Goal: Navigation & Orientation: Understand site structure

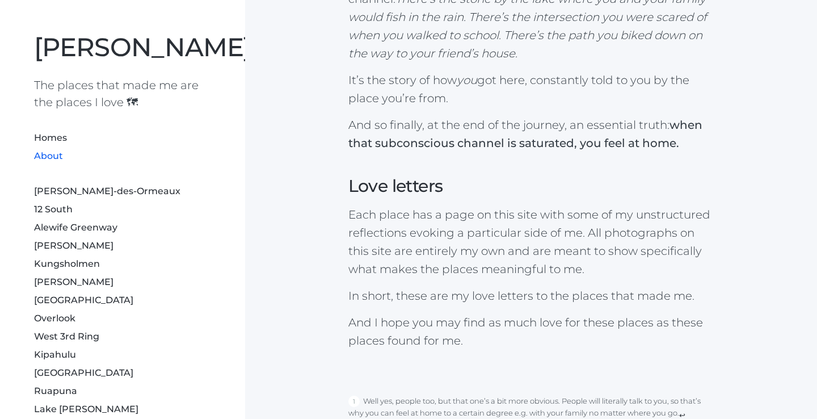
scroll to position [1493, 0]
click at [55, 153] on link "About" at bounding box center [48, 155] width 29 height 11
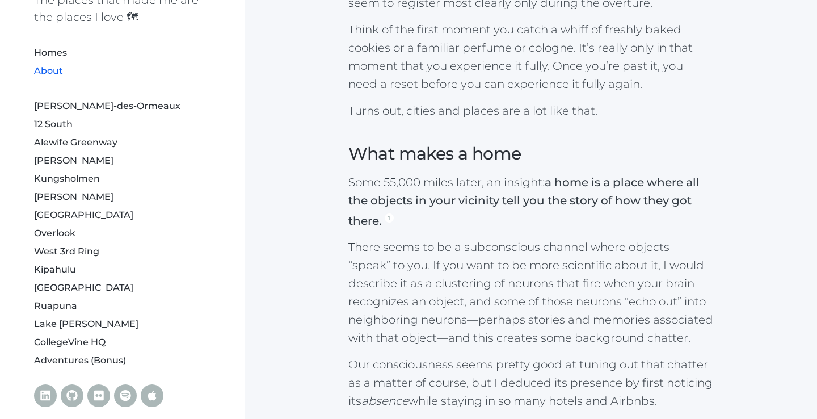
scroll to position [87, 0]
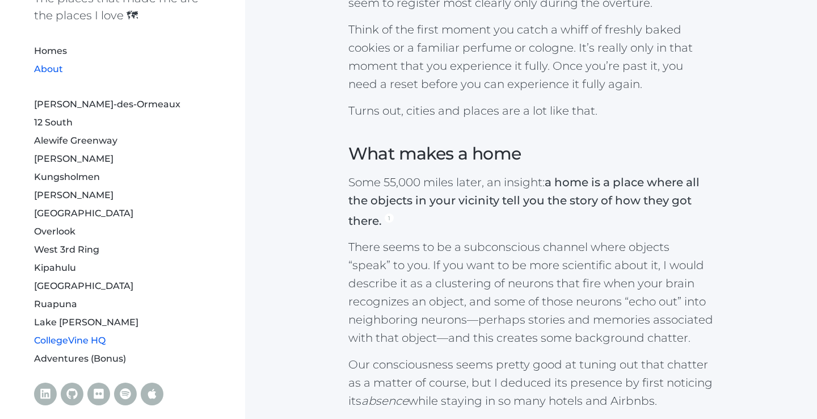
click at [53, 339] on link "CollegeVine HQ" at bounding box center [69, 340] width 71 height 11
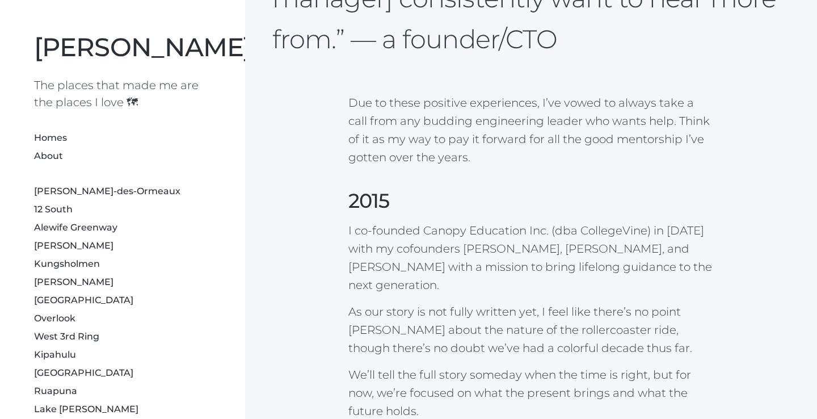
scroll to position [1800, 0]
click at [45, 299] on link "[GEOGRAPHIC_DATA]" at bounding box center [83, 299] width 99 height 11
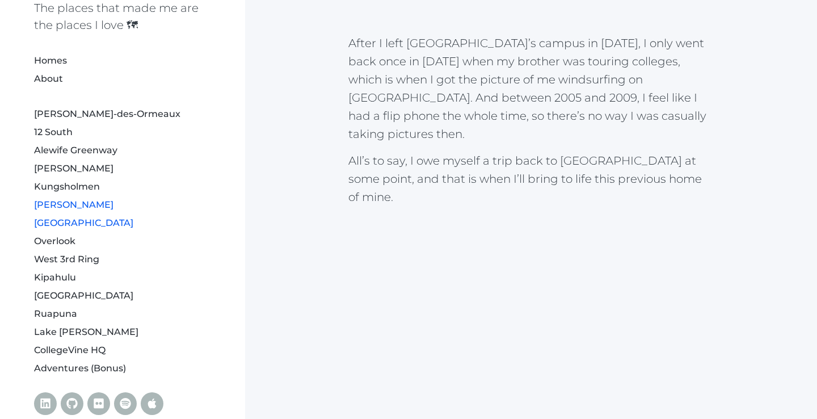
scroll to position [90, 0]
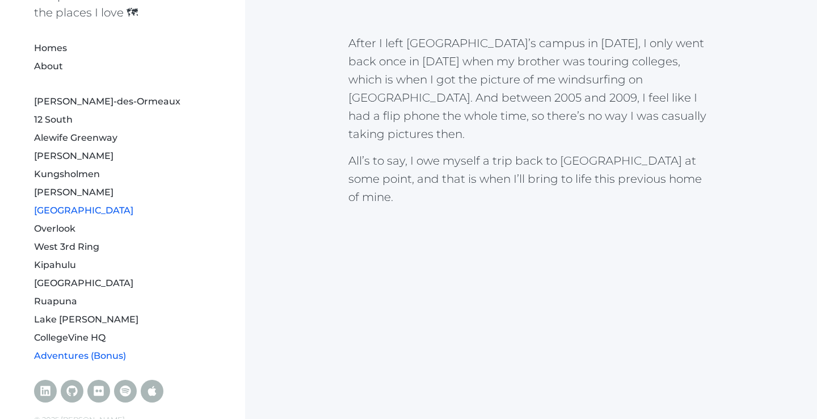
click at [74, 354] on link "Adventures (Bonus)" at bounding box center [80, 355] width 92 height 11
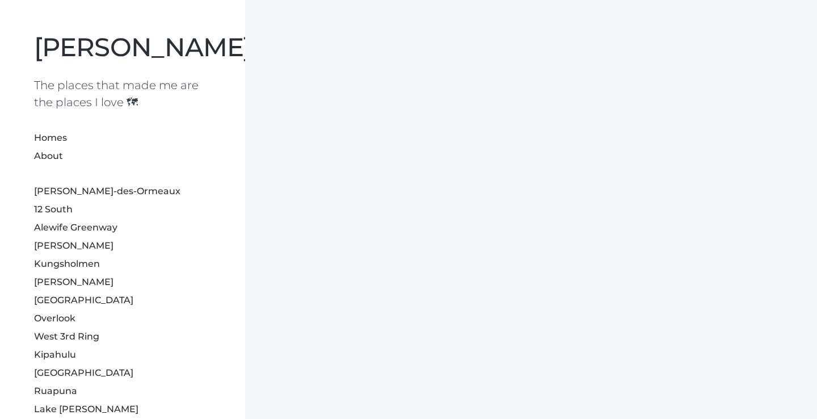
scroll to position [3555, 0]
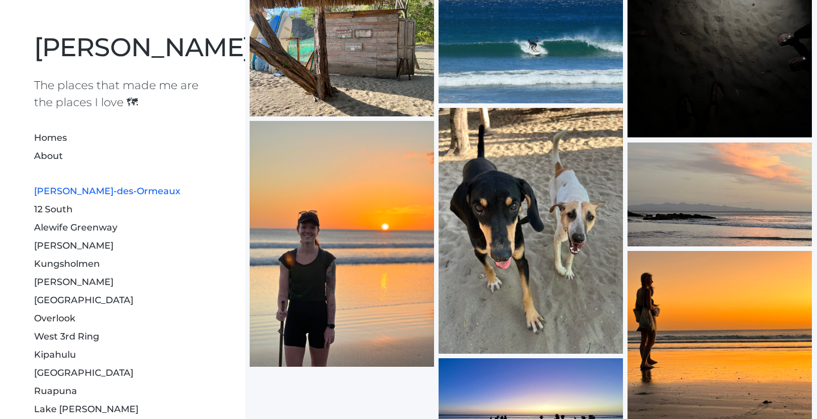
click at [78, 192] on link "[PERSON_NAME]-des-Ormeaux" at bounding box center [107, 191] width 146 height 11
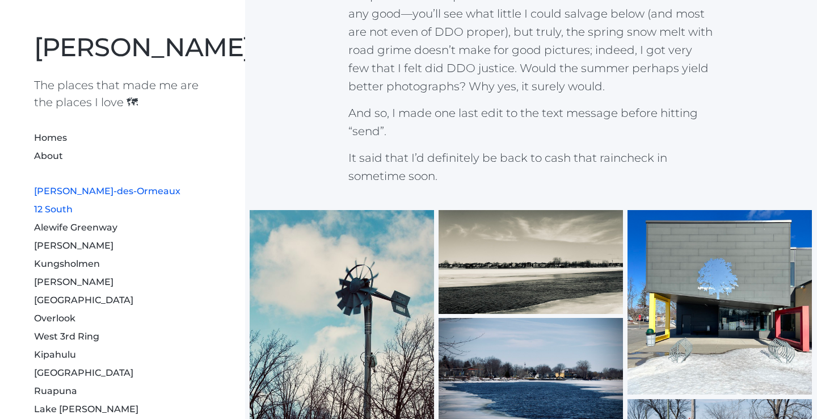
scroll to position [11403, 0]
click at [56, 209] on link "12 South" at bounding box center [53, 209] width 39 height 11
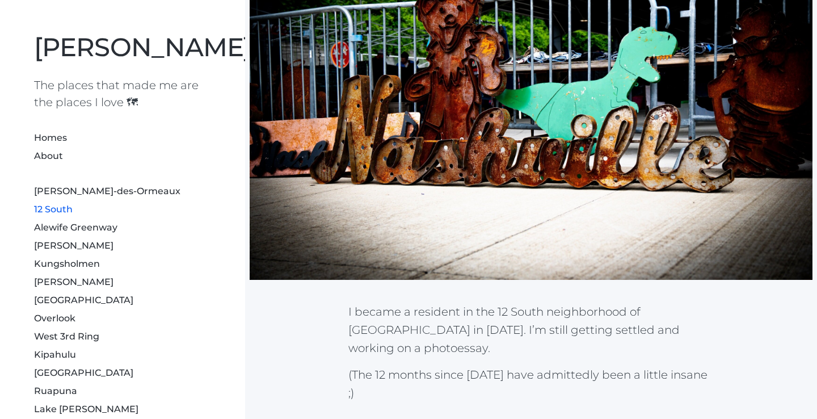
scroll to position [216, 0]
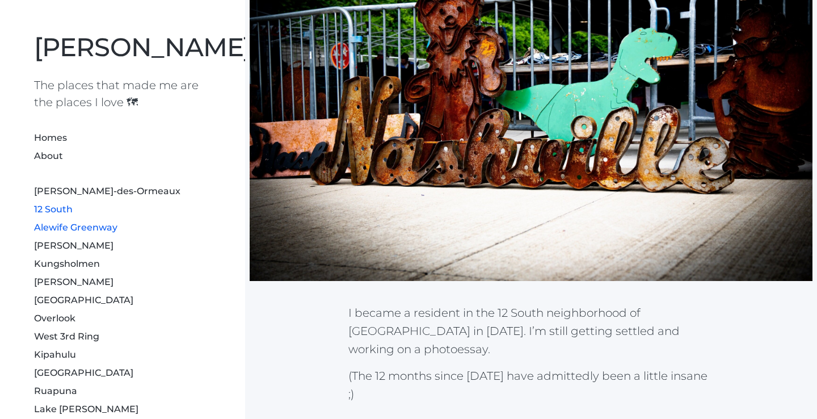
click at [104, 227] on link "Alewife Greenway" at bounding box center [75, 227] width 83 height 11
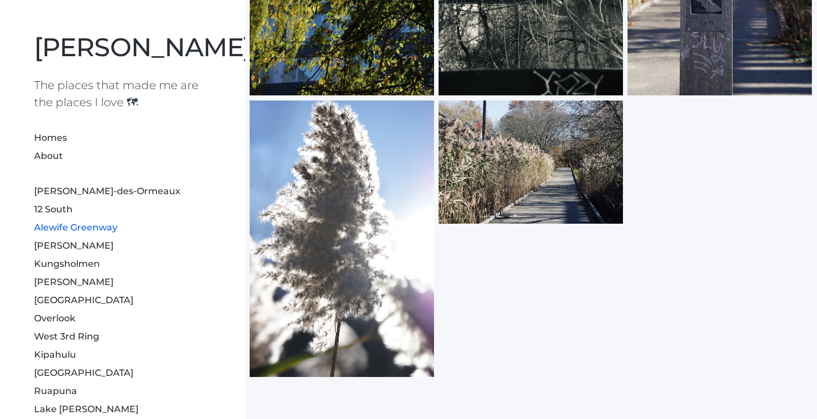
scroll to position [4354, 0]
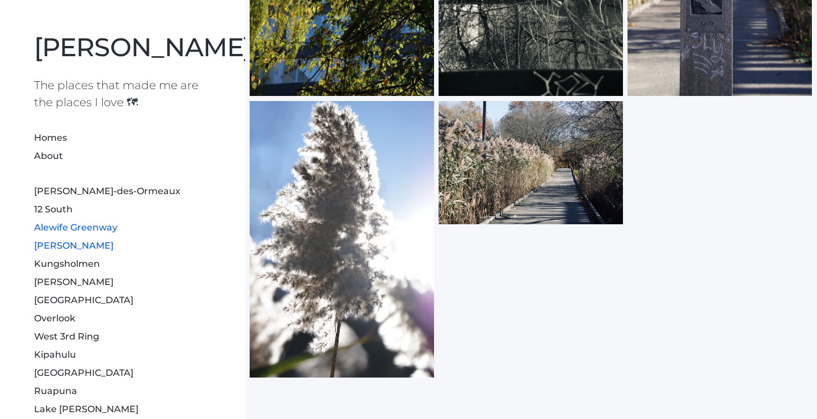
click at [71, 246] on link "[PERSON_NAME]" at bounding box center [73, 245] width 79 height 11
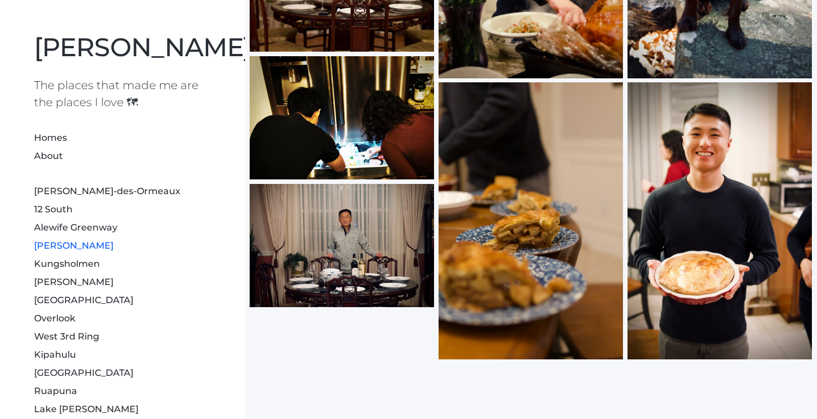
scroll to position [2399, 0]
click at [63, 265] on link "Kungsholmen" at bounding box center [67, 263] width 66 height 11
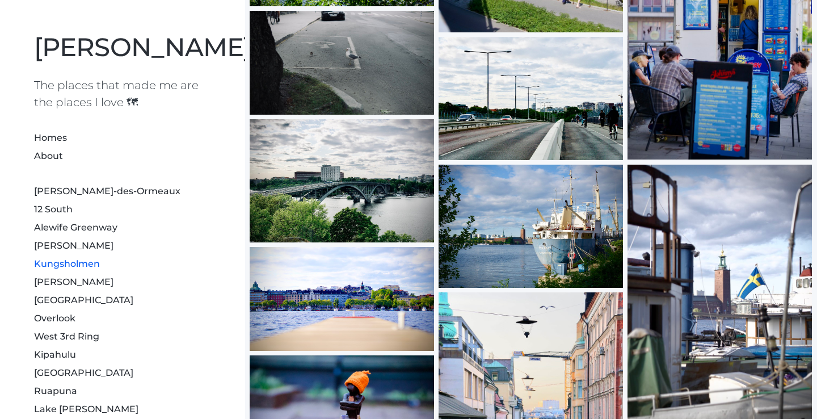
scroll to position [4262, 0]
